Goal: Information Seeking & Learning: Learn about a topic

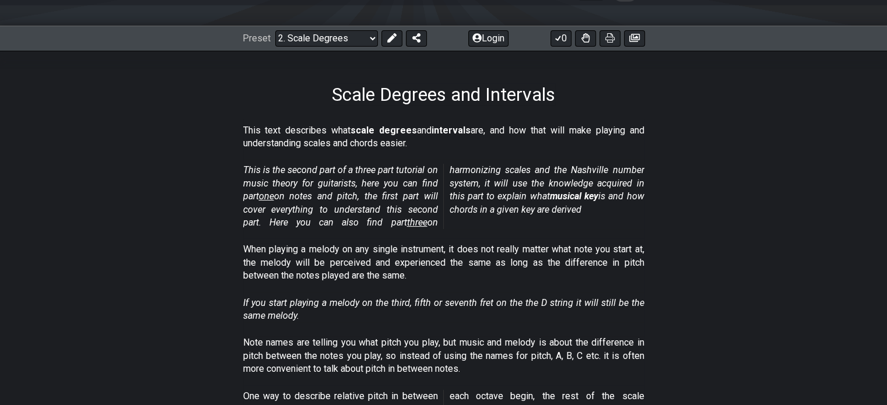
scroll to position [58, 0]
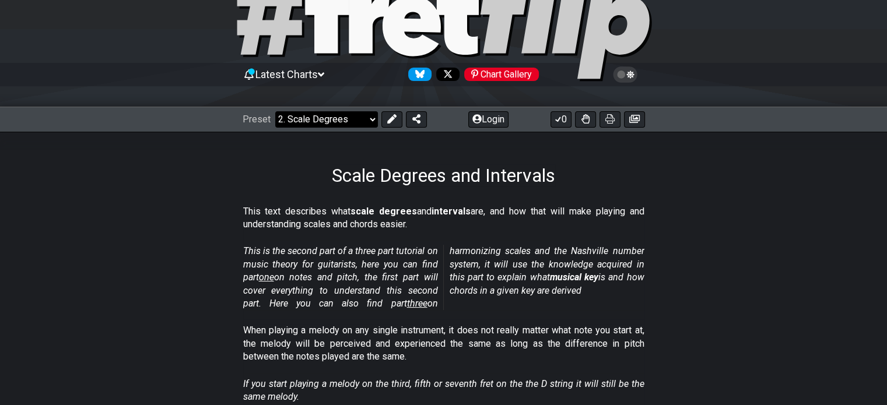
click at [291, 123] on select "Welcome to #fretflip! Initial Preset Custom Preset Minor Pentatonic Major Penta…" at bounding box center [326, 119] width 103 height 16
click at [434, 171] on h1 "Scale Degrees and Intervals" at bounding box center [443, 175] width 223 height 22
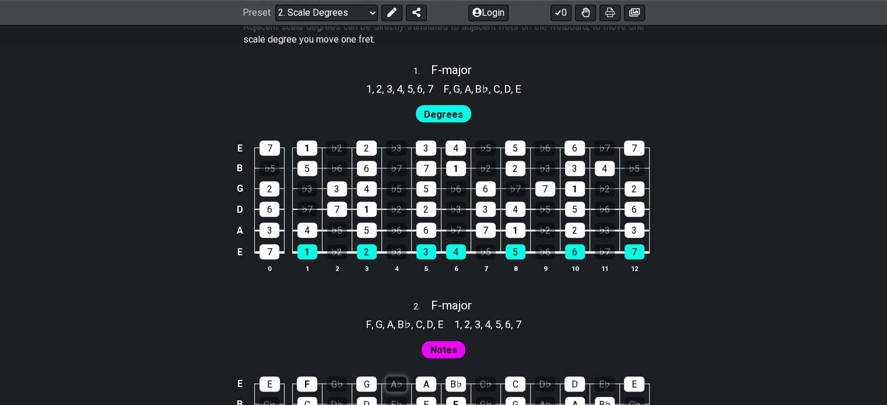
scroll to position [875, 0]
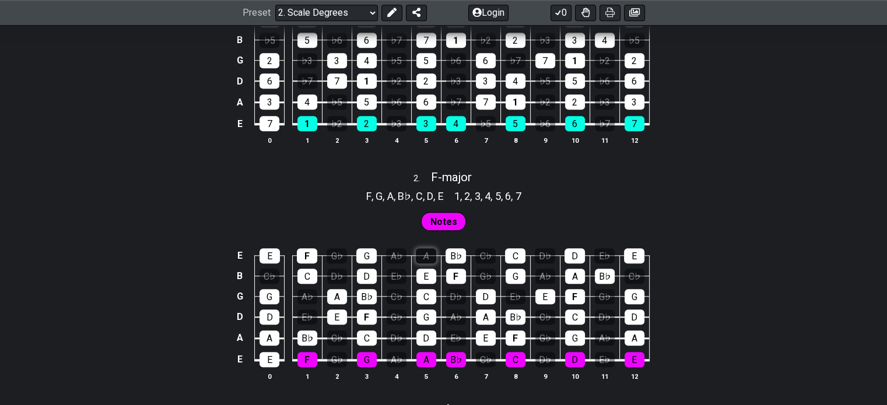
click at [423, 252] on div "A" at bounding box center [426, 255] width 20 height 15
click at [423, 253] on div "A" at bounding box center [426, 255] width 20 height 15
click at [424, 249] on div "A" at bounding box center [426, 255] width 20 height 15
click at [438, 215] on span "Notes" at bounding box center [443, 221] width 27 height 17
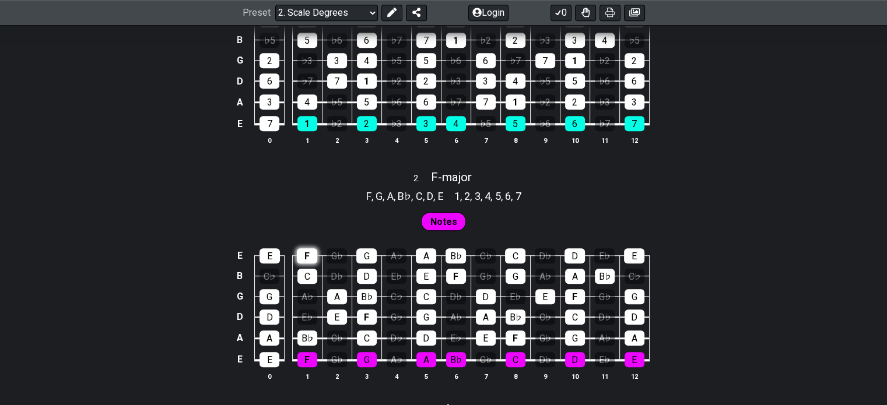
click at [314, 254] on div "F" at bounding box center [307, 255] width 20 height 15
click at [307, 284] on td "A♭" at bounding box center [307, 286] width 30 height 20
click at [303, 275] on div "C" at bounding box center [307, 276] width 20 height 15
click at [304, 275] on div "C" at bounding box center [307, 276] width 20 height 15
click at [302, 258] on div "F" at bounding box center [307, 255] width 20 height 15
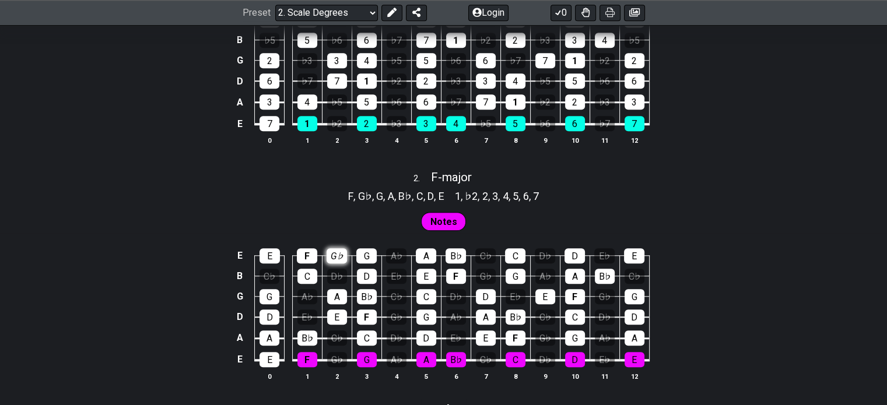
click at [331, 256] on div "G♭" at bounding box center [337, 255] width 20 height 15
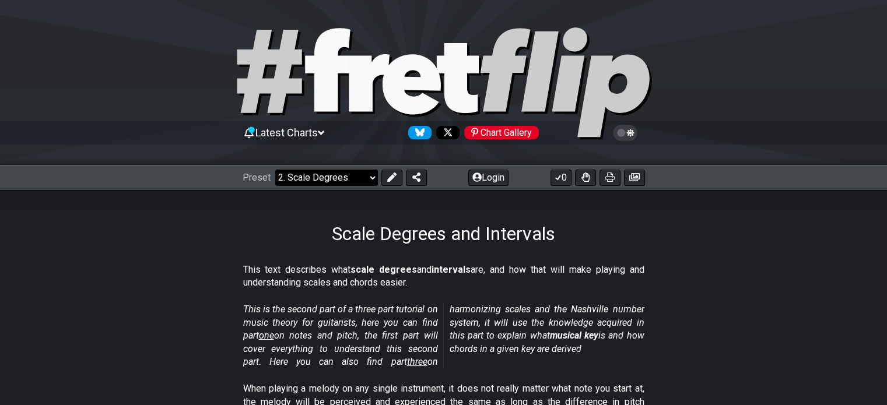
click at [340, 172] on select "Welcome to #fretflip! Initial Preset Custom Preset Minor Pentatonic Major Penta…" at bounding box center [326, 178] width 103 height 16
click at [275, 170] on select "Welcome to #fretflip! Initial Preset Custom Preset Minor Pentatonic Major Penta…" at bounding box center [326, 178] width 103 height 16
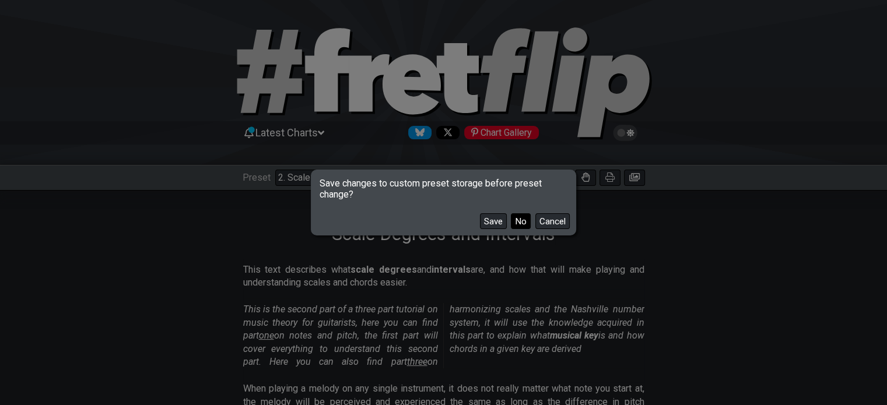
click at [522, 226] on button "No" at bounding box center [521, 221] width 20 height 16
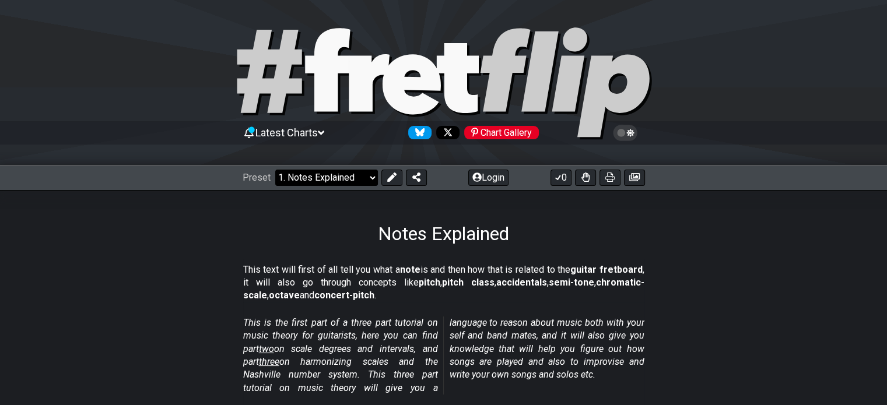
click at [329, 184] on select "Welcome to #fretflip! Initial Preset Custom Preset Minor Pentatonic Major Penta…" at bounding box center [326, 178] width 103 height 16
click at [275, 170] on select "Welcome to #fretflip! Initial Preset Custom Preset Minor Pentatonic Major Penta…" at bounding box center [326, 178] width 103 height 16
select select "/welcome"
select select "C"
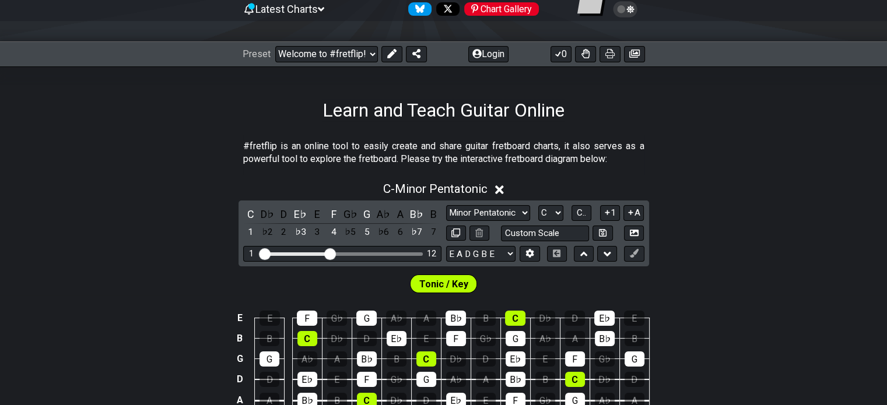
scroll to position [55, 0]
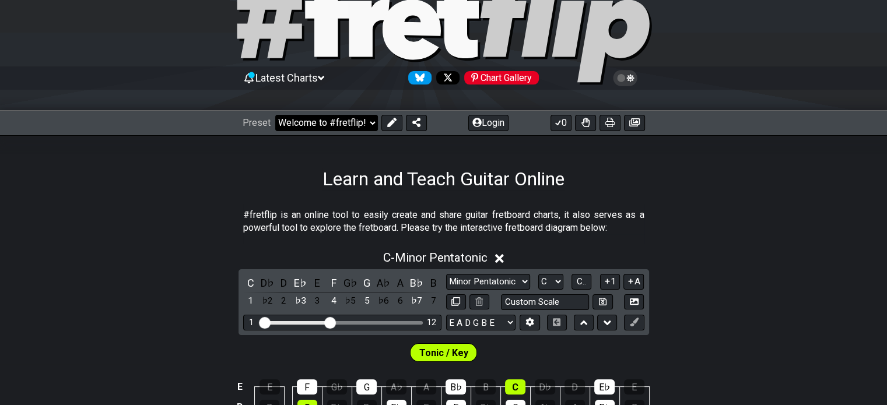
click at [345, 115] on select "Welcome to #fretflip! Initial Preset Custom Preset Minor Pentatonic Major Penta…" at bounding box center [326, 123] width 103 height 16
click at [275, 115] on select "Welcome to #fretflip! Initial Preset Custom Preset Minor Pentatonic Major Penta…" at bounding box center [326, 123] width 103 height 16
click at [351, 115] on select "Welcome to #fretflip! Initial Preset Custom Preset Minor Pentatonic Major Penta…" at bounding box center [326, 123] width 103 height 16
click at [275, 115] on select "Welcome to #fretflip! Initial Preset Custom Preset Minor Pentatonic Major Penta…" at bounding box center [326, 123] width 103 height 16
select select "/minor-pentatonic"
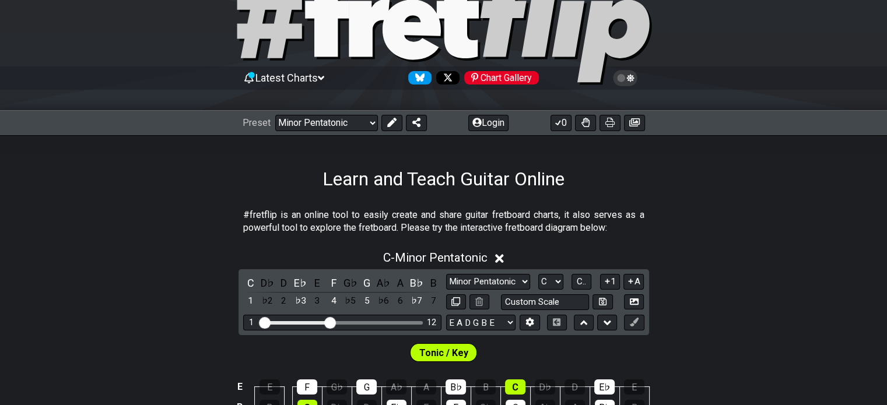
select select "C"
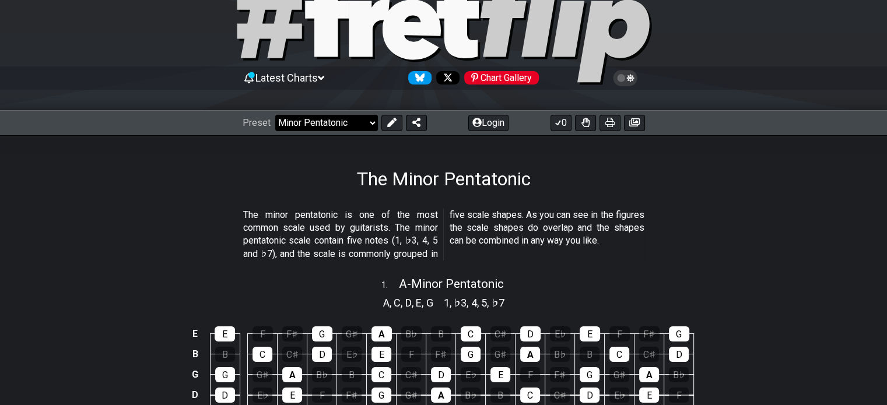
click at [345, 127] on select "Welcome to #fretflip! Initial Preset Custom Preset Minor Pentatonic Major Penta…" at bounding box center [326, 123] width 103 height 16
click at [354, 119] on select "Welcome to #fretflip! Initial Preset Custom Preset Minor Pentatonic Major Penta…" at bounding box center [326, 123] width 103 height 16
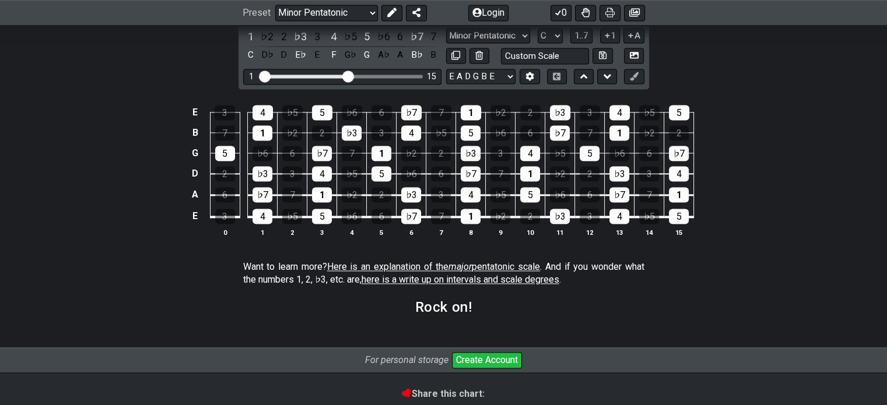
scroll to position [1564, 0]
